Goal: Transaction & Acquisition: Purchase product/service

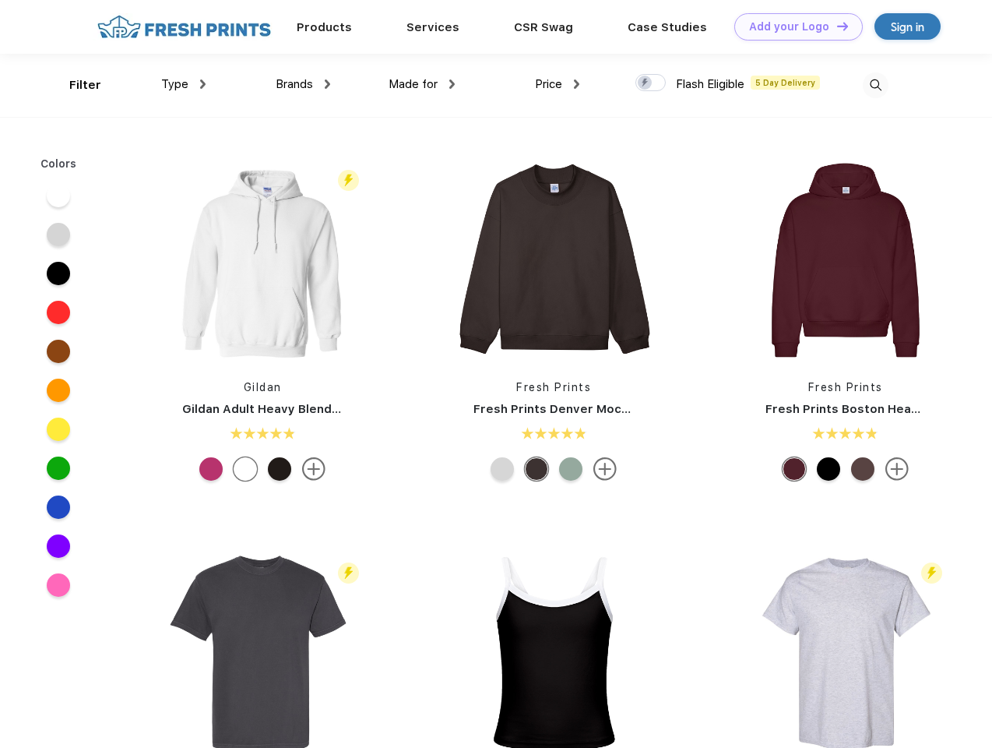
scroll to position [1, 0]
click at [793, 26] on link "Add your Logo Design Tool" at bounding box center [798, 26] width 128 height 27
click at [0, 0] on div "Design Tool" at bounding box center [0, 0] width 0 height 0
click at [836, 26] on link "Add your Logo Design Tool" at bounding box center [798, 26] width 128 height 27
click at [75, 85] on div "Filter" at bounding box center [85, 85] width 32 height 18
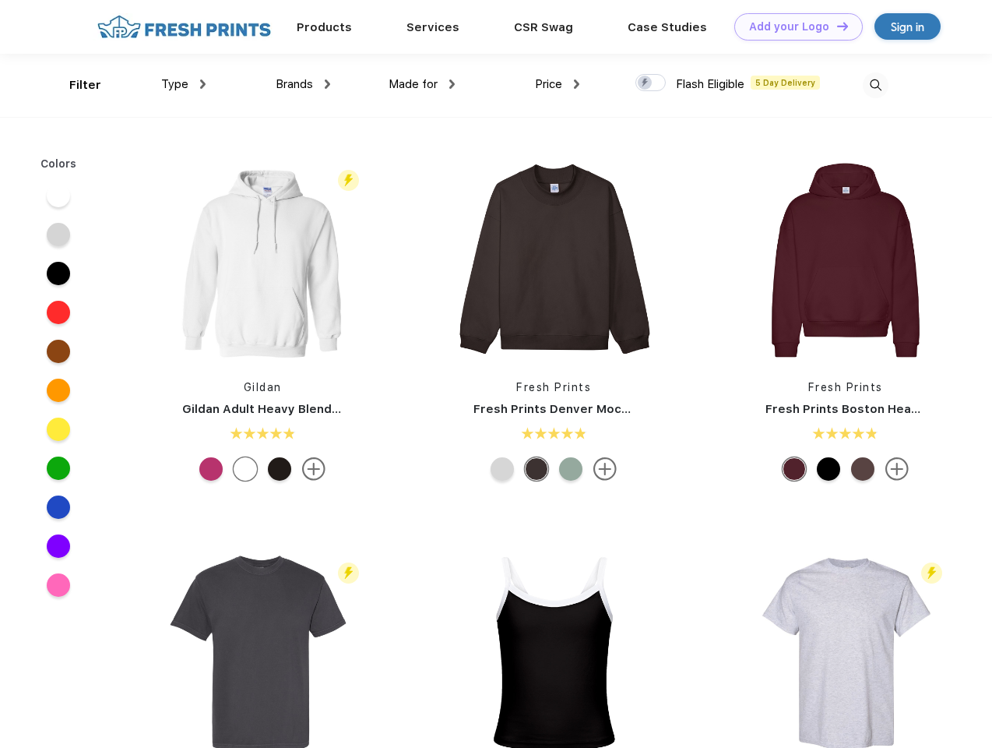
click at [184, 84] on span "Type" at bounding box center [174, 84] width 27 height 14
click at [303, 84] on span "Brands" at bounding box center [294, 84] width 37 height 14
click at [422, 84] on span "Made for" at bounding box center [413, 84] width 49 height 14
click at [558, 84] on span "Price" at bounding box center [548, 84] width 27 height 14
click at [651, 83] on div at bounding box center [650, 82] width 30 height 17
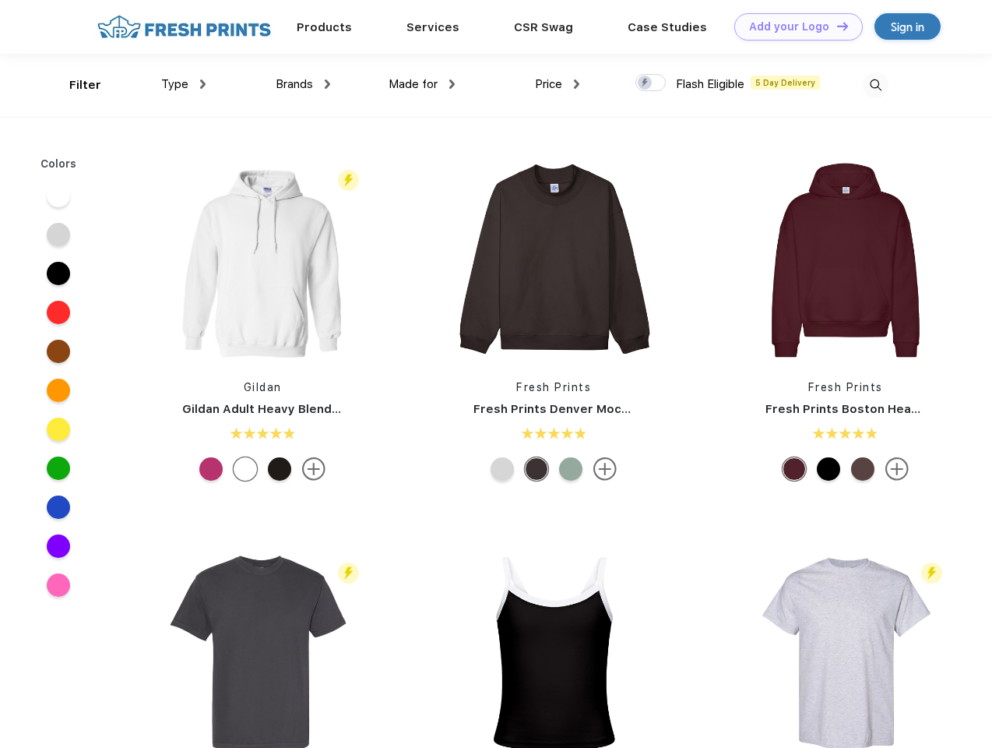
click at [646, 83] on input "checkbox" at bounding box center [640, 78] width 10 height 10
click at [875, 85] on img at bounding box center [876, 85] width 26 height 26
